Goal: Information Seeking & Learning: Learn about a topic

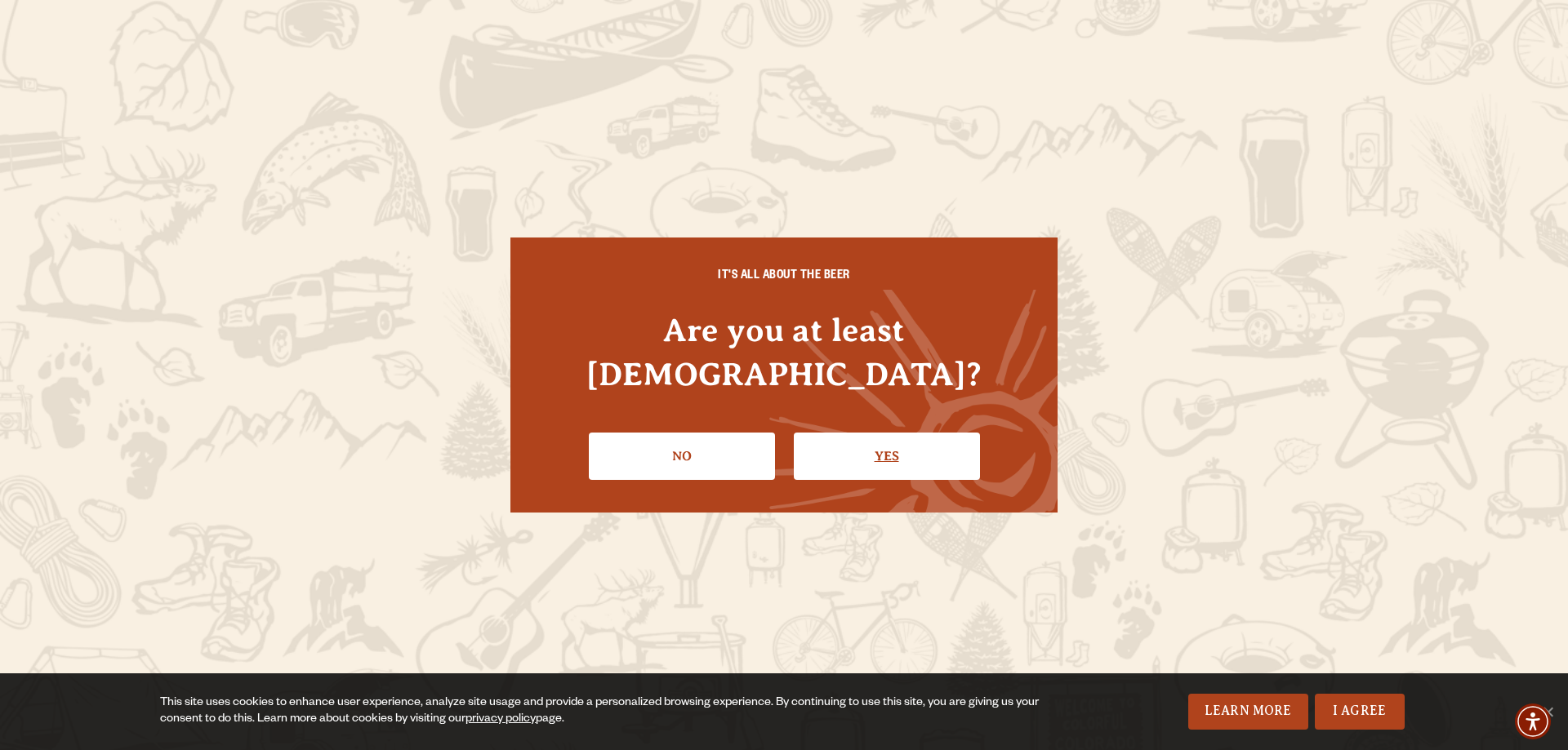
click at [886, 446] on link "Yes" at bounding box center [886, 456] width 186 height 47
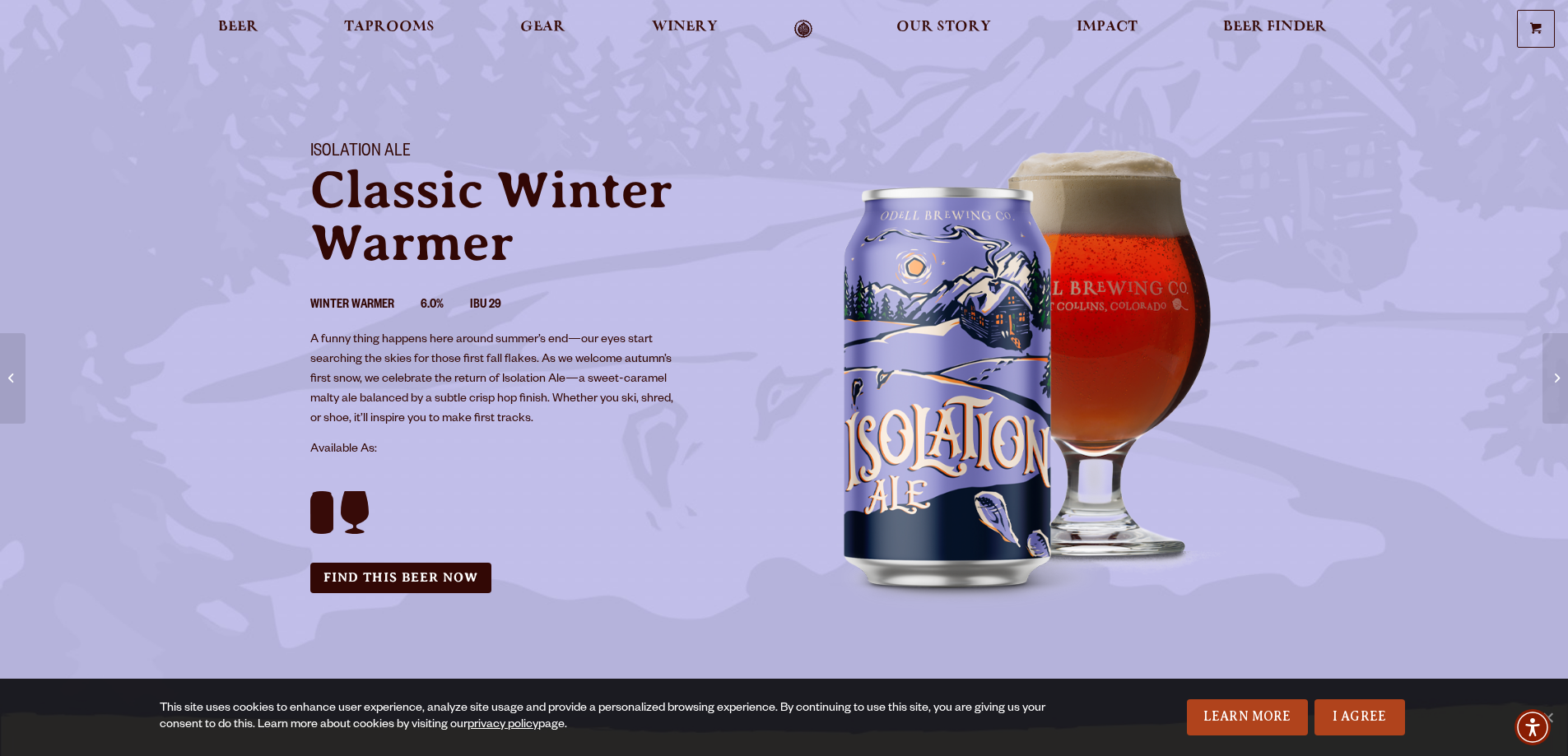
scroll to position [39, 0]
click at [1366, 725] on link "I Agree" at bounding box center [1360, 717] width 91 height 36
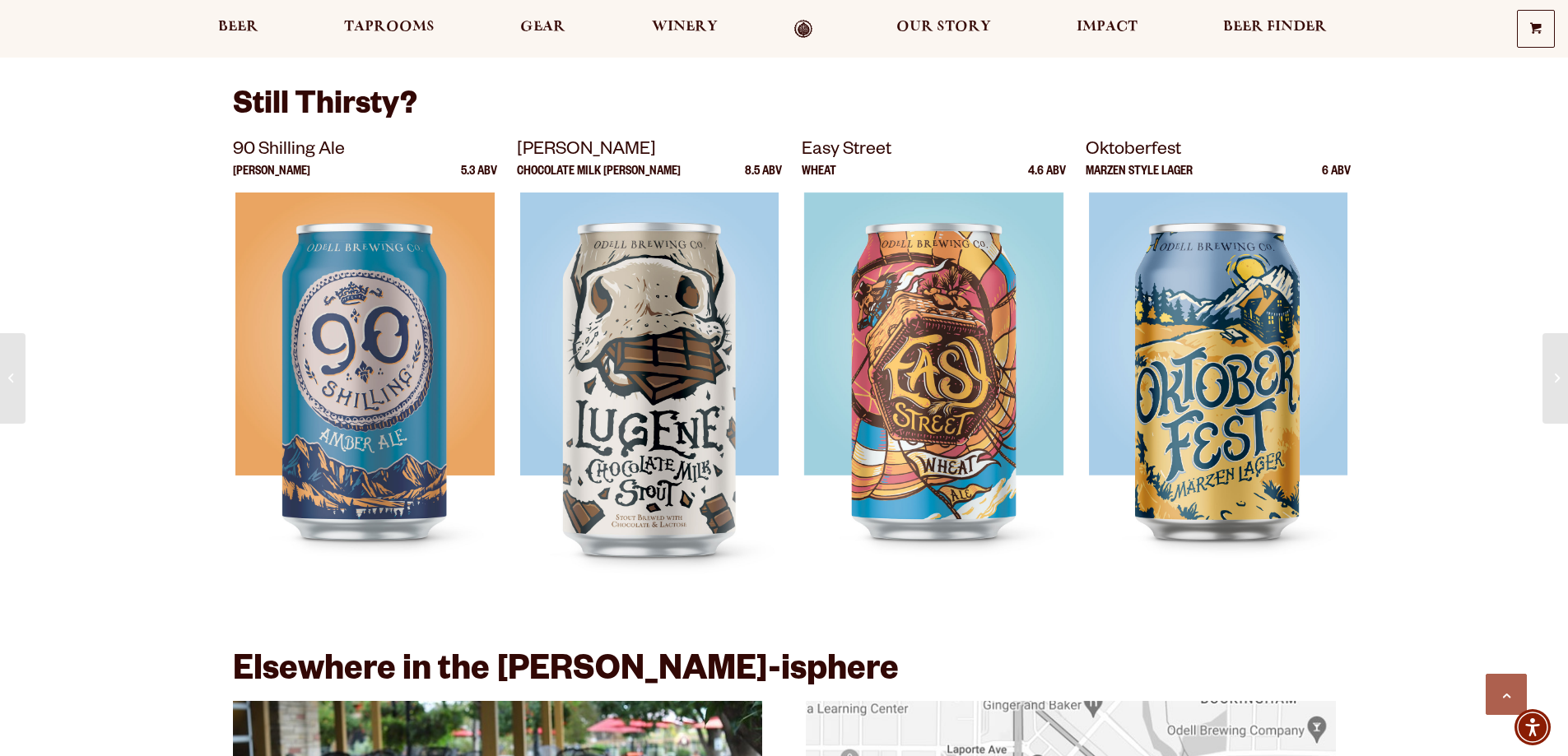
scroll to position [2254, 0]
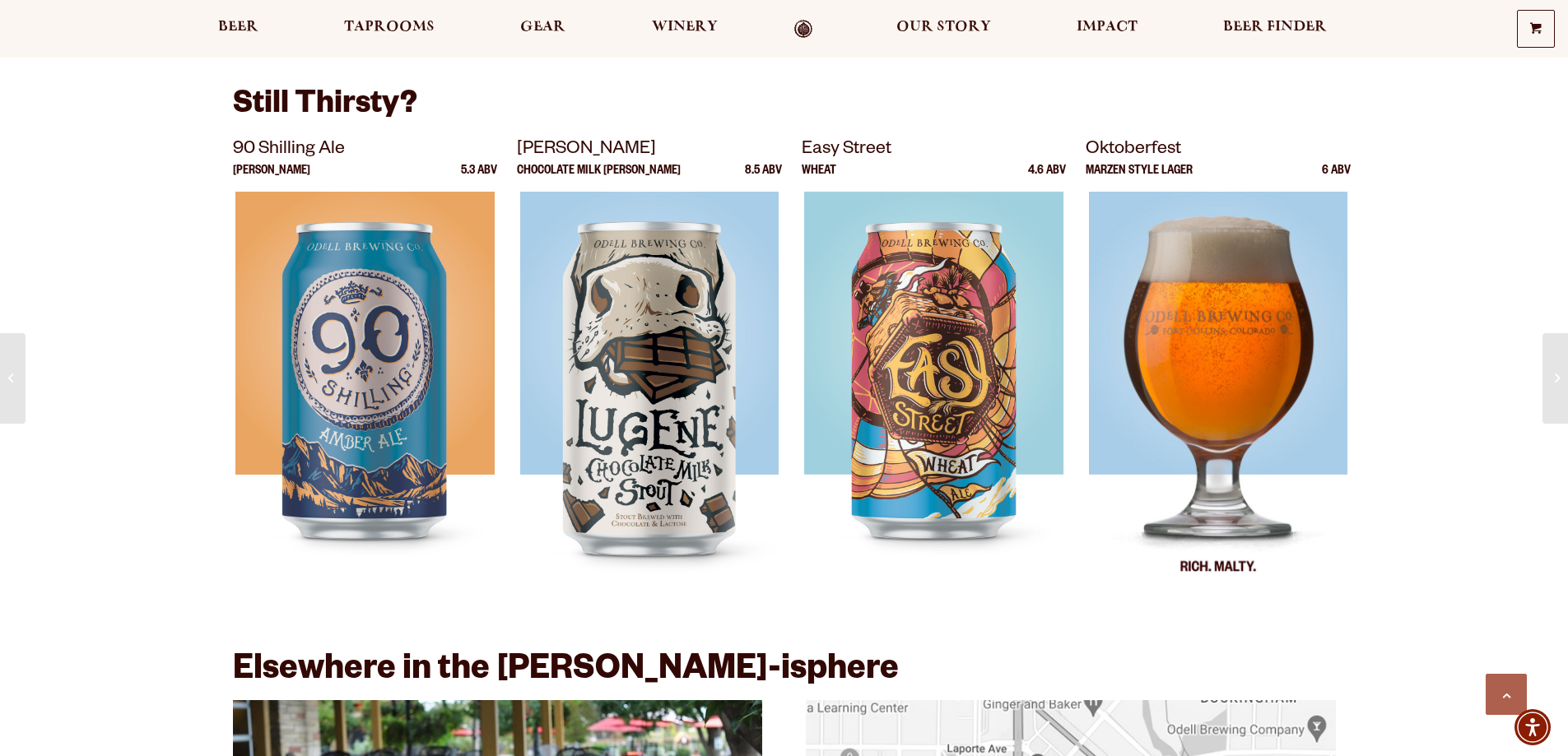
click at [1234, 321] on img at bounding box center [1219, 397] width 259 height 411
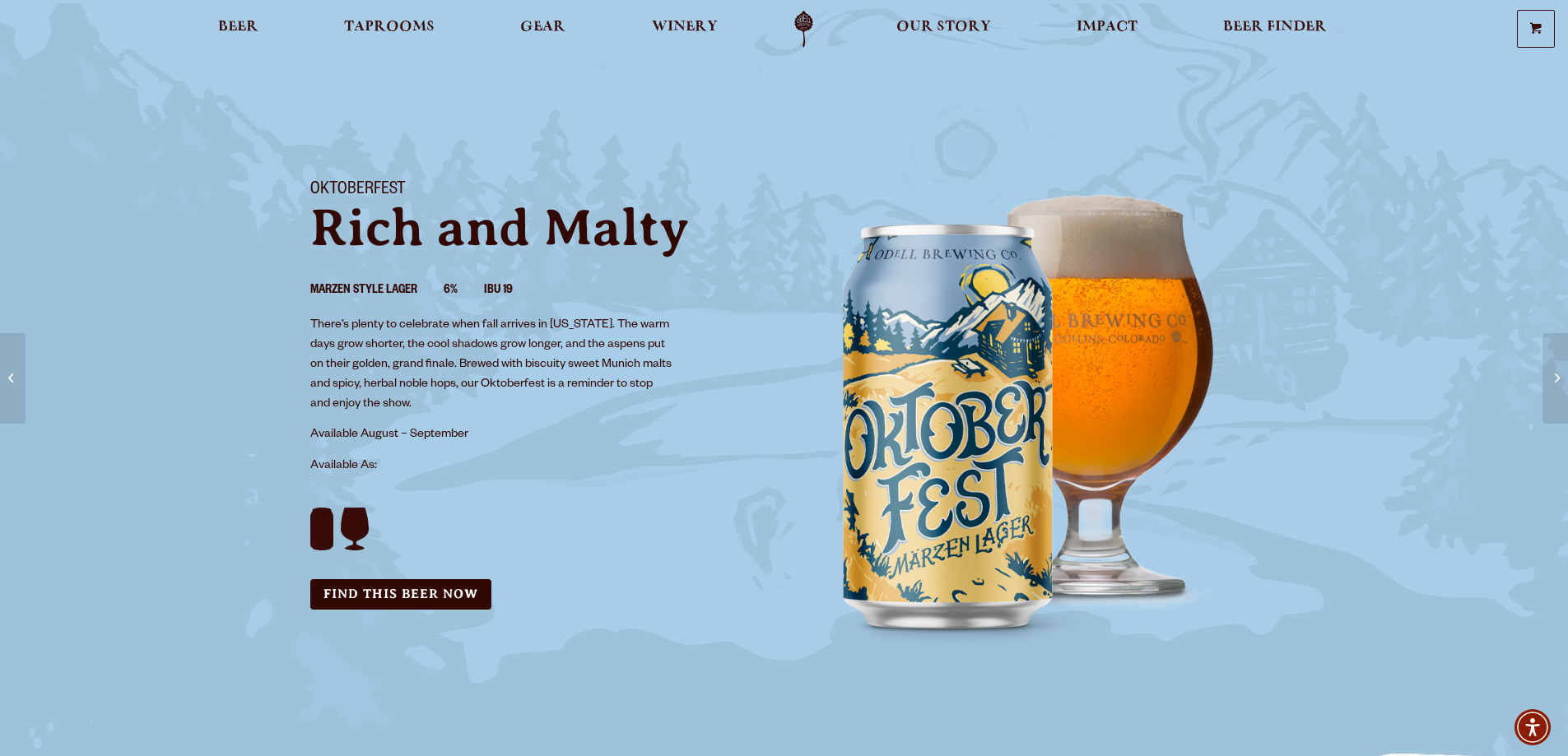
drag, startPoint x: 0, startPoint y: 0, endPoint x: 1043, endPoint y: 430, distance: 1128.2
click at [1043, 430] on div "Oktoberfest Rich and Malty Marzen Style Lager 6% IBU 19 There’s plenty to celeb…" at bounding box center [784, 411] width 1568 height 503
